Goal: Information Seeking & Learning: Learn about a topic

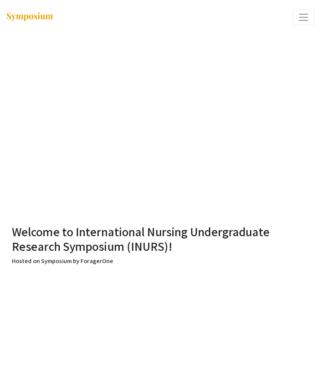
click at [299, 17] on span "Expand or Collapse Menu" at bounding box center [304, 18] width 12 height 12
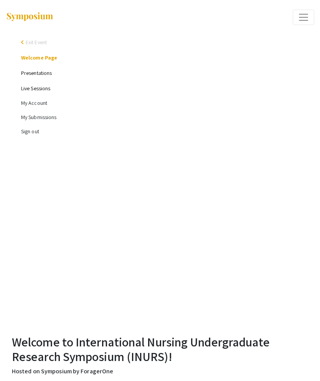
click at [24, 72] on link "Presentations" at bounding box center [36, 72] width 31 height 7
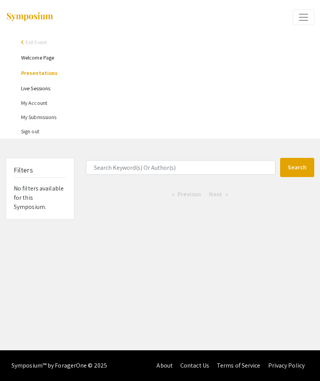
click at [29, 91] on link "Live Sessions" at bounding box center [35, 88] width 29 height 7
click at [40, 90] on link "Live Sessions" at bounding box center [35, 88] width 29 height 7
click at [46, 89] on link "Live Sessions" at bounding box center [35, 88] width 29 height 7
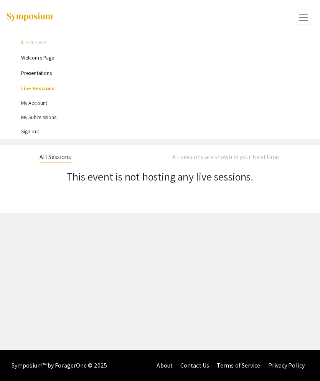
click at [27, 72] on link "Presentations" at bounding box center [36, 72] width 31 height 7
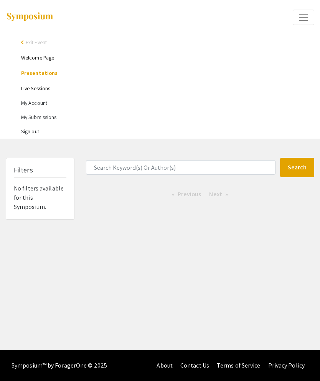
click at [196, 184] on div "Search 0 Results found Previous page 1 / 1 Next page" at bounding box center [200, 189] width 240 height 62
click at [226, 193] on li "Next page" at bounding box center [218, 194] width 26 height 12
click at [197, 189] on li "Previous page" at bounding box center [186, 194] width 37 height 12
click at [28, 59] on link "Welcome Page" at bounding box center [37, 57] width 33 height 7
